Goal: Task Accomplishment & Management: Manage account settings

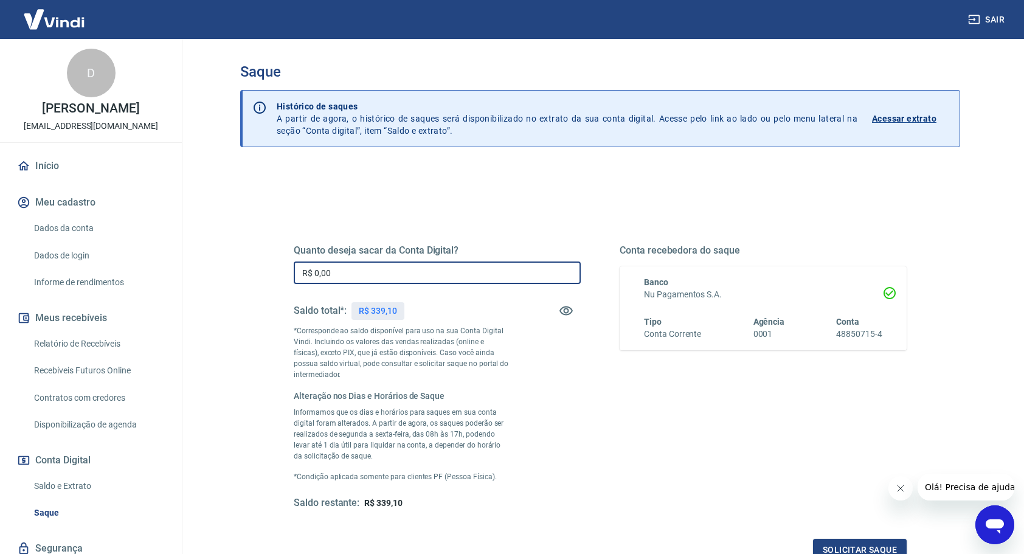
click at [467, 269] on input "R$ 0,00" at bounding box center [437, 273] width 287 height 23
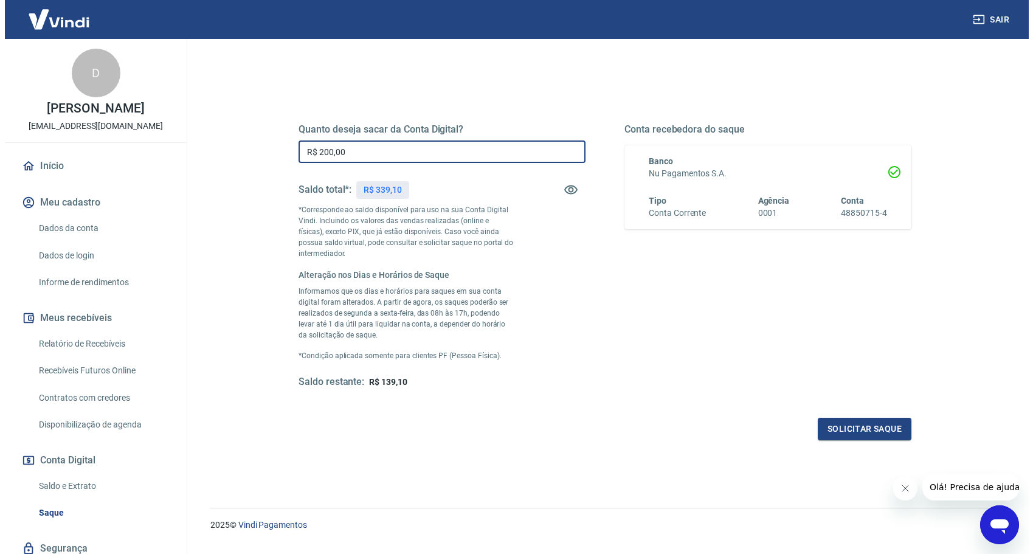
scroll to position [123, 0]
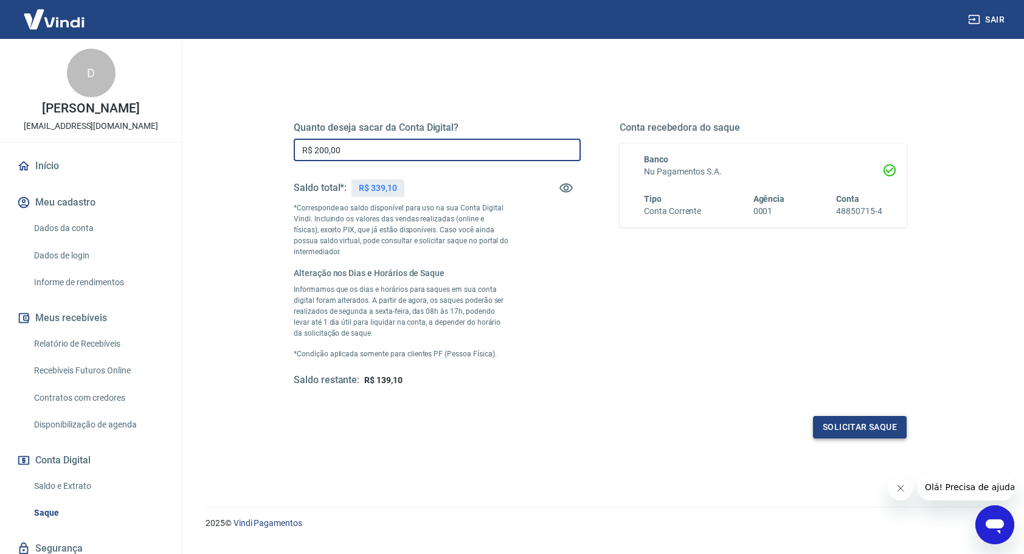
type input "R$ 200,00"
click at [864, 420] on button "Solicitar saque" at bounding box center [860, 427] width 94 height 23
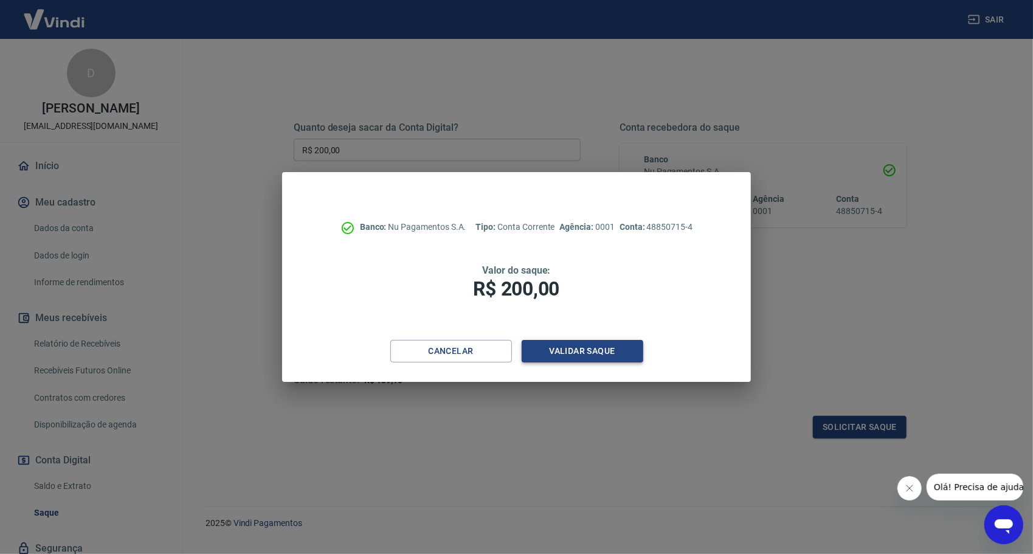
click at [619, 348] on button "Validar saque" at bounding box center [583, 351] width 122 height 23
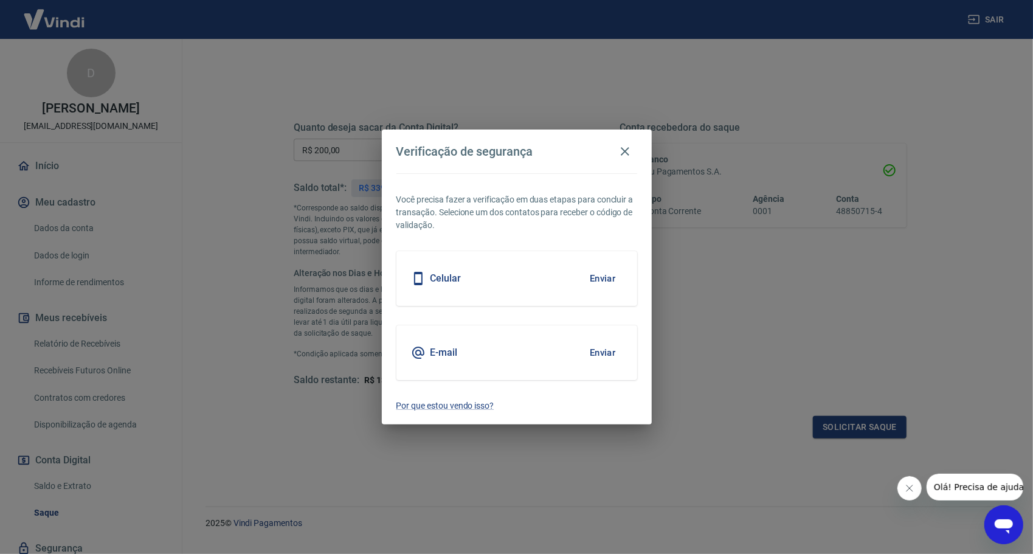
click at [600, 348] on button "Enviar" at bounding box center [603, 353] width 40 height 26
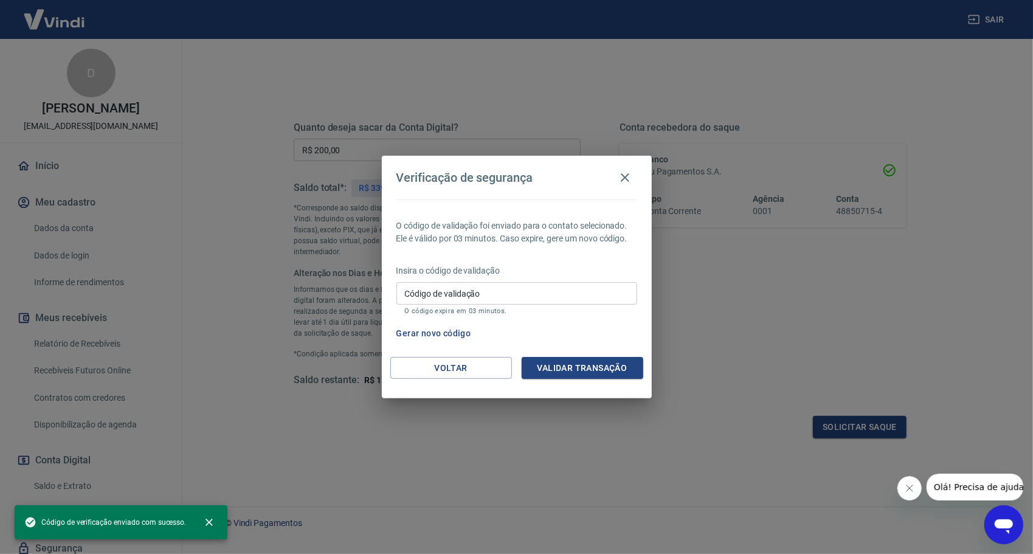
click at [560, 287] on input "Código de validação" at bounding box center [517, 293] width 241 height 23
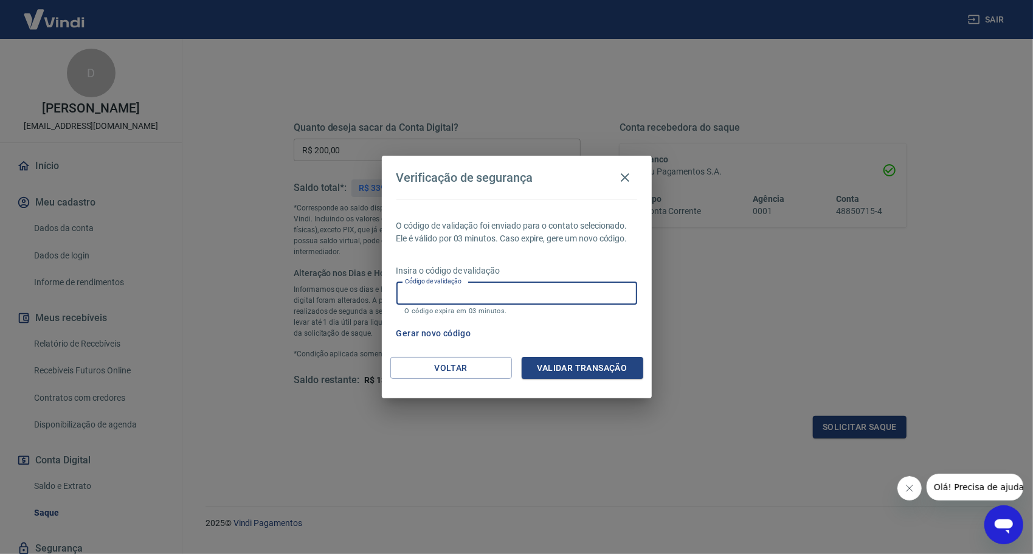
paste input "544168"
click at [560, 287] on input "544168" at bounding box center [517, 293] width 241 height 23
type input "544168"
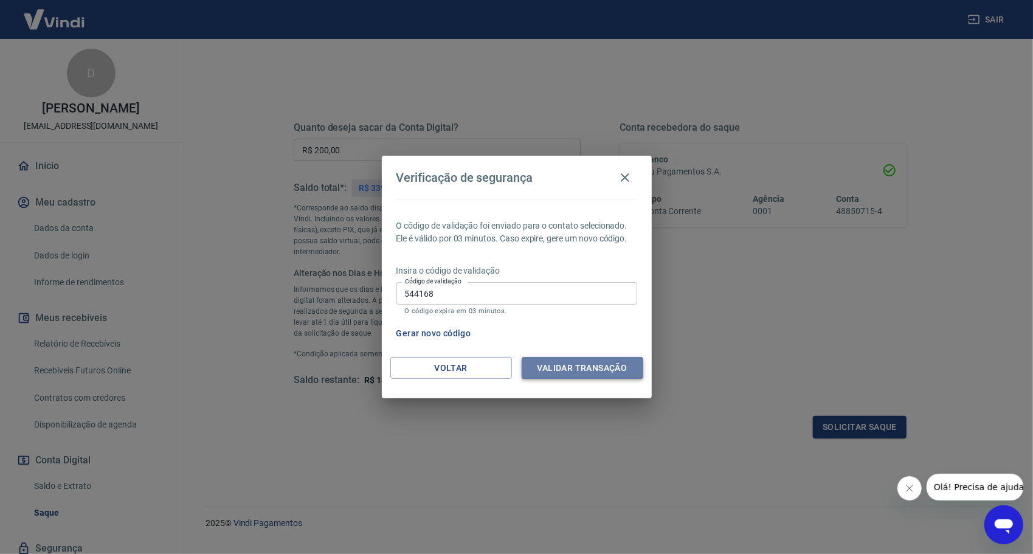
click at [555, 367] on button "Validar transação" at bounding box center [583, 368] width 122 height 23
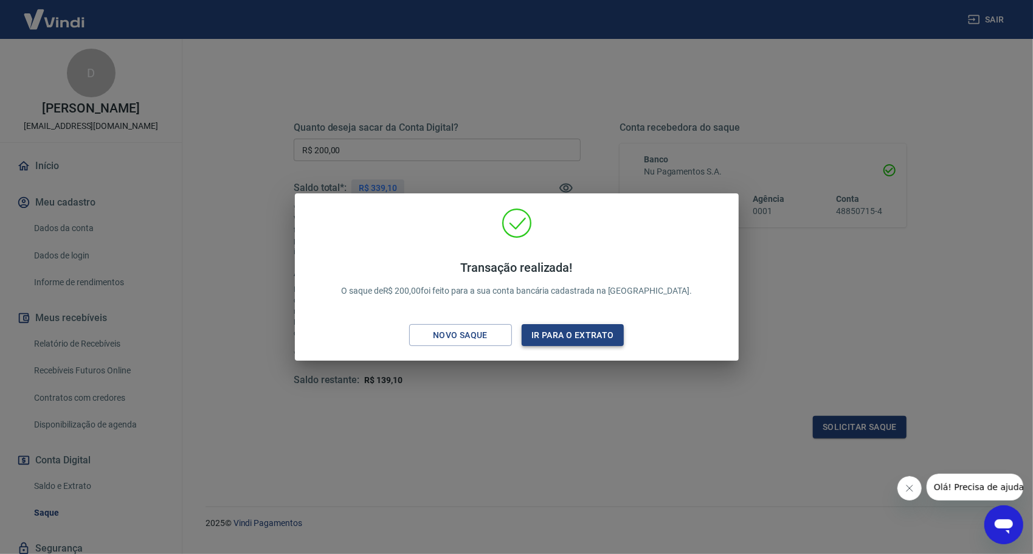
click at [574, 342] on button "Ir para o extrato" at bounding box center [573, 335] width 103 height 23
